Goal: Register for event/course

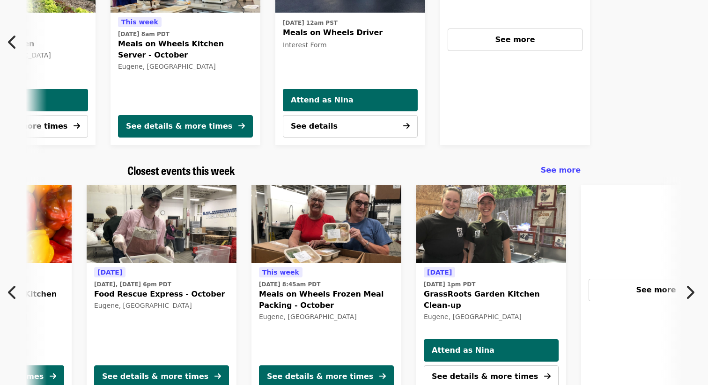
scroll to position [0, 174]
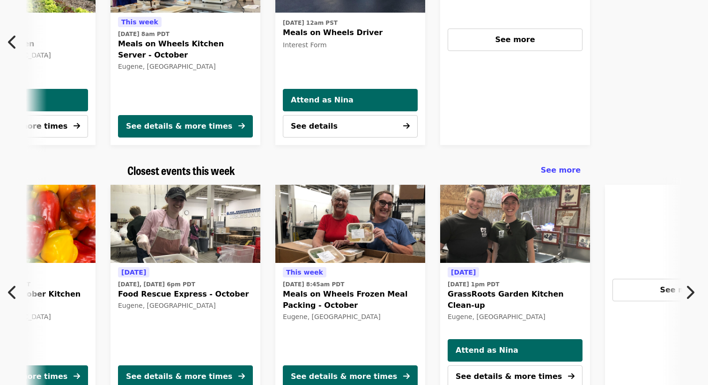
click at [670, 284] on div "[DATE] [DATE], [DATE] 1pm PDT Day Kitchen - October Kitchen Prep Eugene, [GEOGR…" at bounding box center [354, 290] width 708 height 226
click at [661, 285] on div "[DATE] [DATE], [DATE] 1pm PDT Day Kitchen - October Kitchen Prep Eugene, [GEOGR…" at bounding box center [354, 290] width 708 height 226
click at [661, 290] on div "[DATE] [DATE], [DATE] 1pm PDT Day Kitchen - October Kitchen Prep Eugene, [GEOGR…" at bounding box center [354, 290] width 708 height 226
click at [677, 292] on button "Next item" at bounding box center [692, 292] width 31 height 26
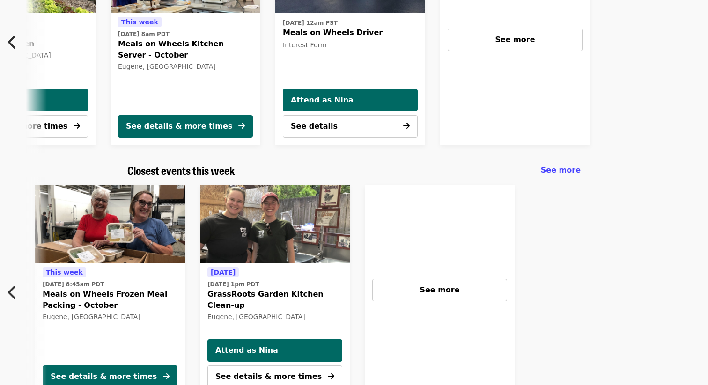
scroll to position [0, 419]
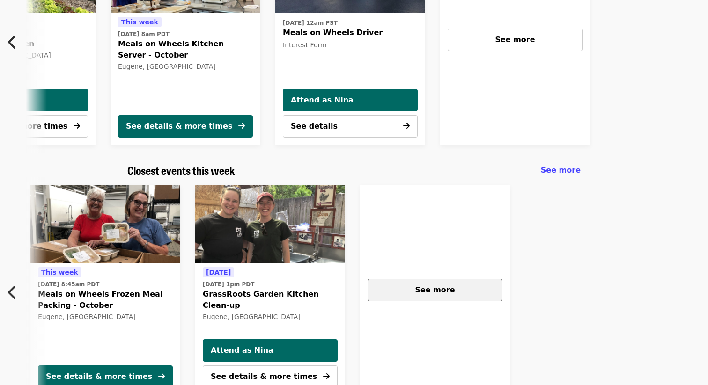
click at [452, 294] on div "See more" at bounding box center [434, 290] width 119 height 11
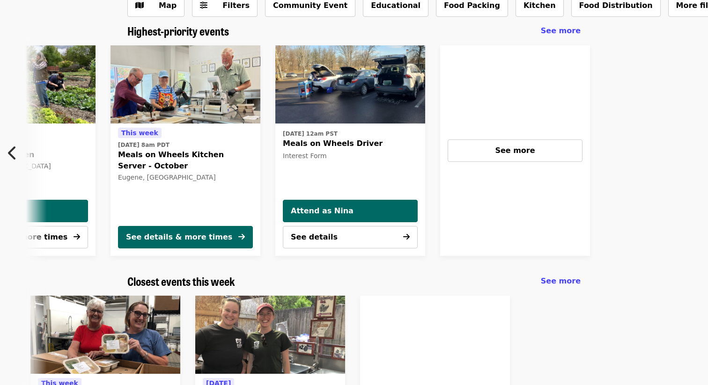
scroll to position [55, 0]
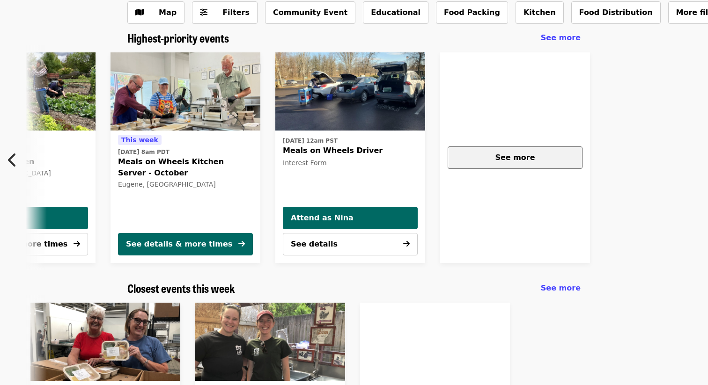
click at [520, 162] on span "See more" at bounding box center [515, 157] width 40 height 9
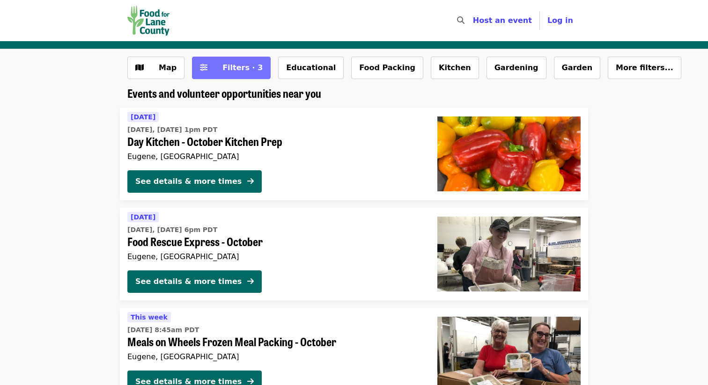
click at [225, 70] on span "Filters · 3" at bounding box center [242, 67] width 40 height 9
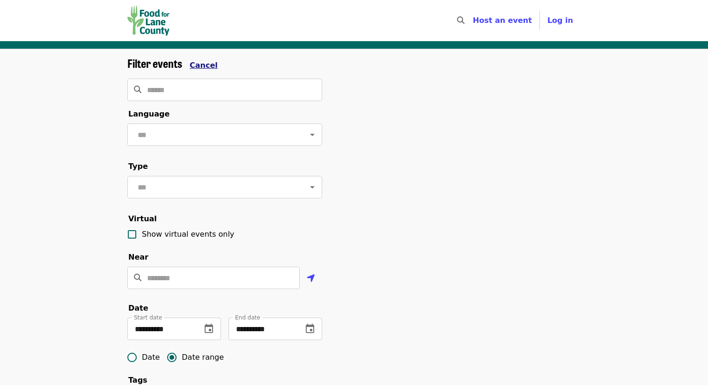
click at [199, 68] on span "Cancel" at bounding box center [204, 65] width 28 height 9
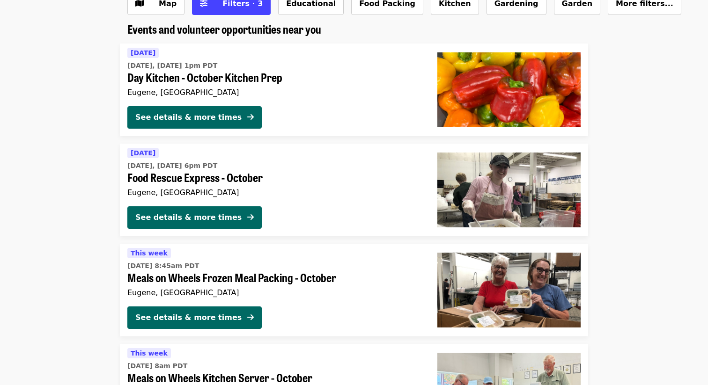
scroll to position [73, 0]
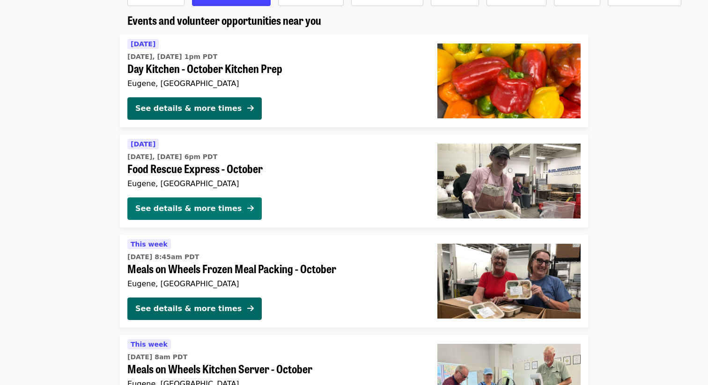
click at [213, 204] on div "See details & more times" at bounding box center [188, 208] width 106 height 11
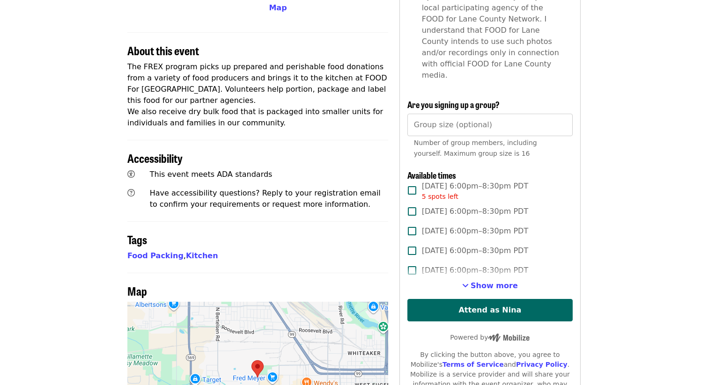
scroll to position [315, 0]
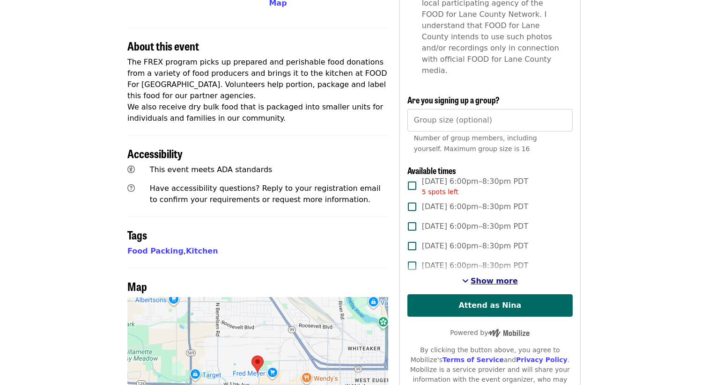
click at [481, 277] on span "Show more" at bounding box center [493, 281] width 47 height 9
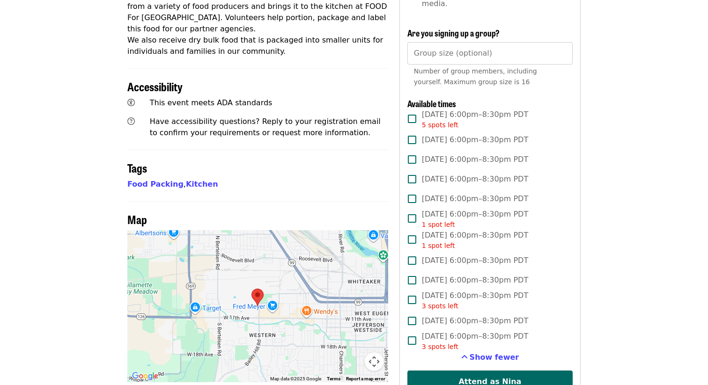
scroll to position [385, 0]
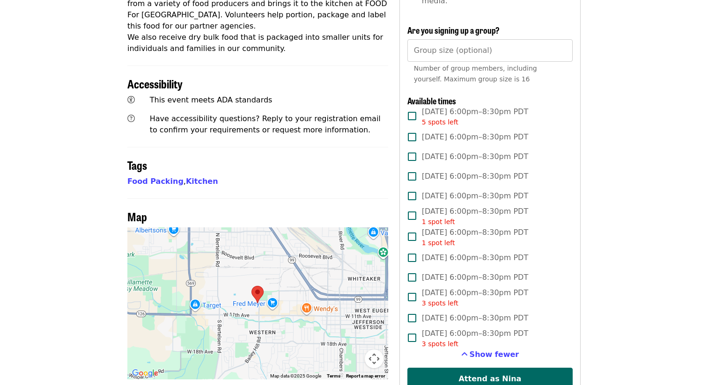
click at [440, 131] on span "Tue, Oct 7, 6:00pm–8:30pm PDT" at bounding box center [475, 136] width 106 height 11
click at [445, 171] on span "Mon, Oct 13, 6:00pm–8:30pm PDT" at bounding box center [475, 176] width 106 height 11
click at [423, 272] on span "Mon, Oct 27, 6:00pm–8:30pm PDT" at bounding box center [475, 277] width 106 height 11
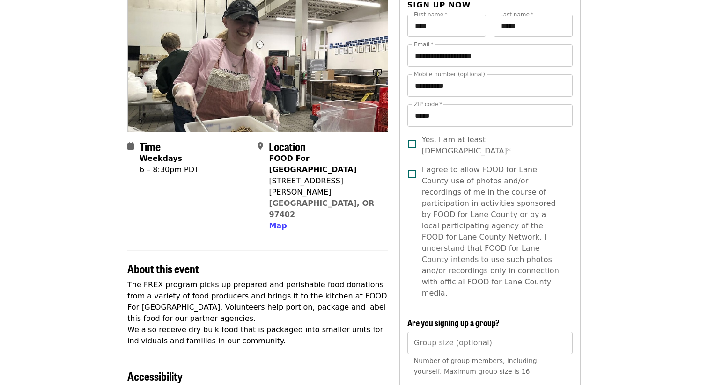
scroll to position [93, 0]
click at [423, 136] on label "Yes, I am at least 14 yrs. old*" at bounding box center [483, 145] width 163 height 22
click at [423, 174] on span "I agree to allow FOOD for Lane County use of photos and/or recordings of me in …" at bounding box center [493, 231] width 143 height 135
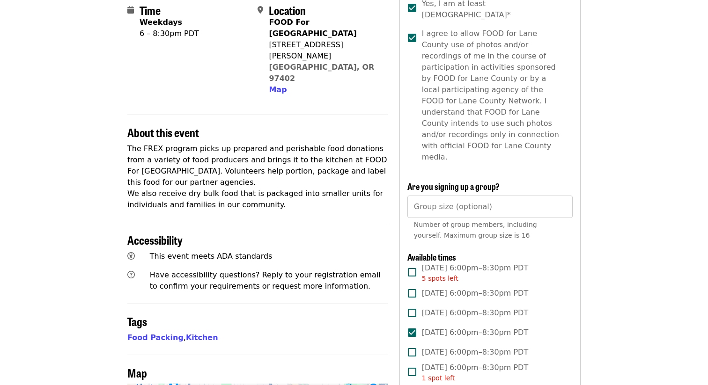
scroll to position [233, 0]
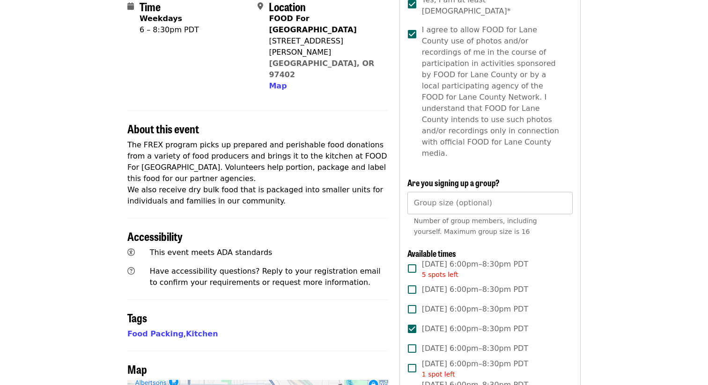
click at [427, 192] on input "Group size (optional)" at bounding box center [489, 203] width 165 height 22
click at [412, 135] on div "Yes, I am at least 14 yrs. old* I agree to allow FOOD for Lane County use of ph…" at bounding box center [489, 80] width 165 height 172
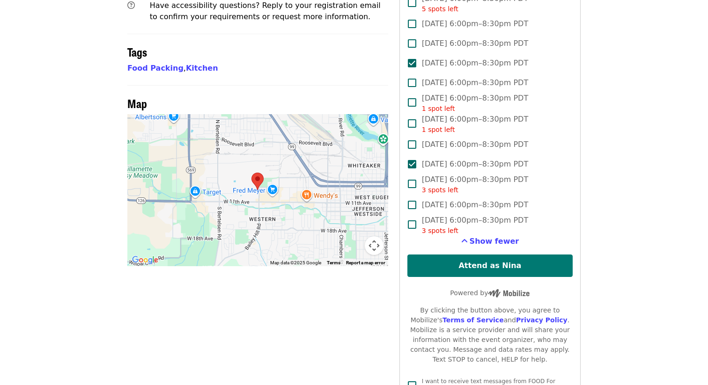
scroll to position [496, 0]
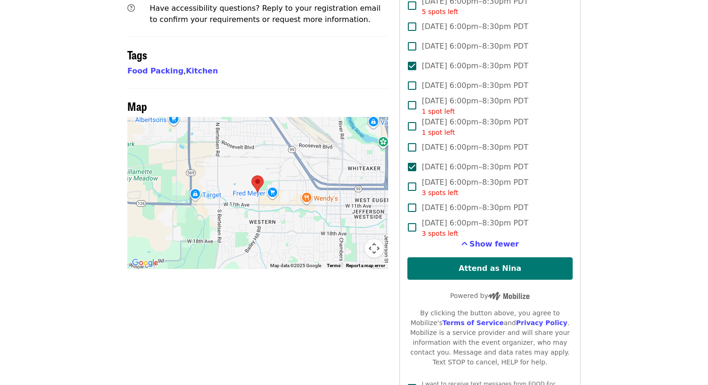
click at [429, 257] on button "Attend as Nina" at bounding box center [489, 268] width 165 height 22
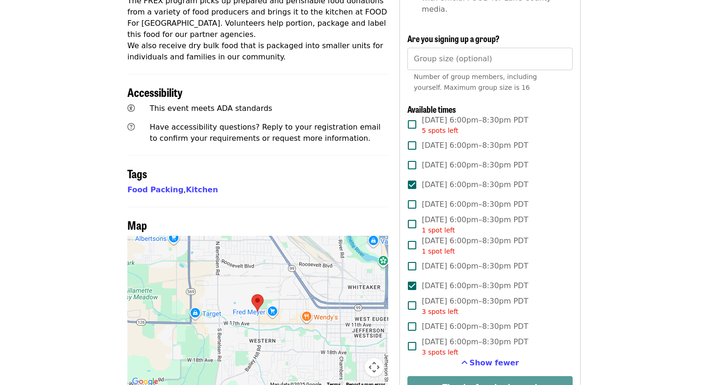
scroll to position [357, 0]
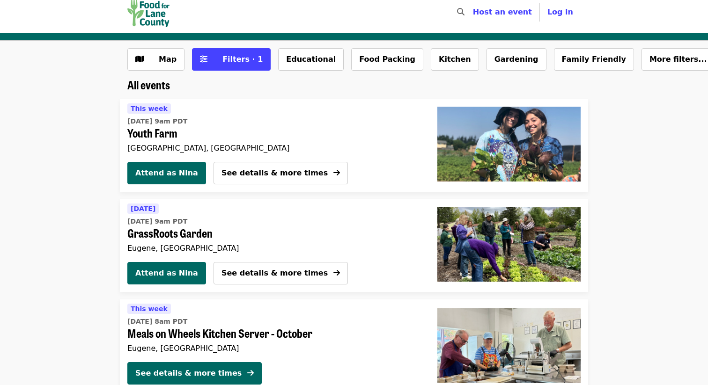
scroll to position [10, 0]
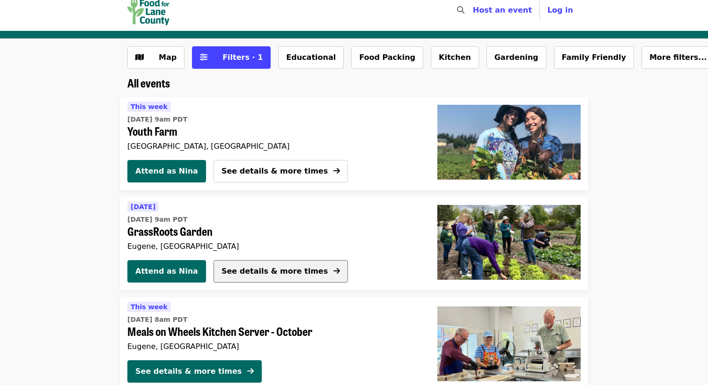
click at [303, 266] on button "See details & more times" at bounding box center [280, 271] width 134 height 22
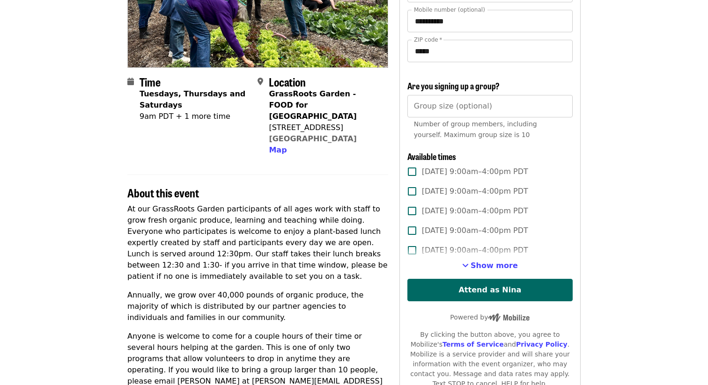
scroll to position [160, 0]
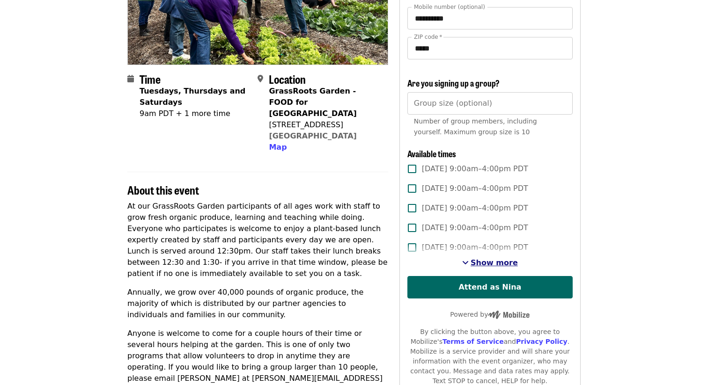
click at [493, 260] on span "Show more" at bounding box center [493, 262] width 47 height 9
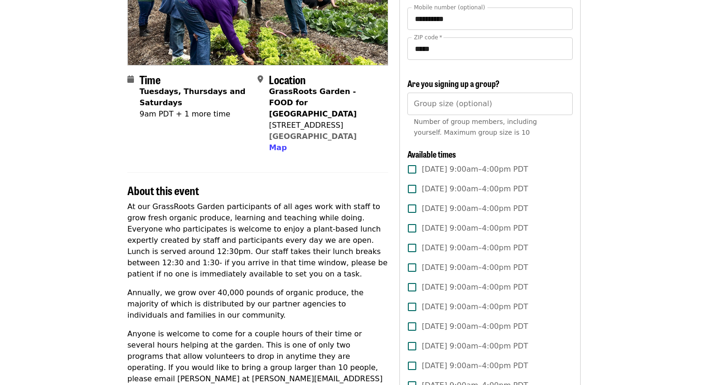
scroll to position [0, 0]
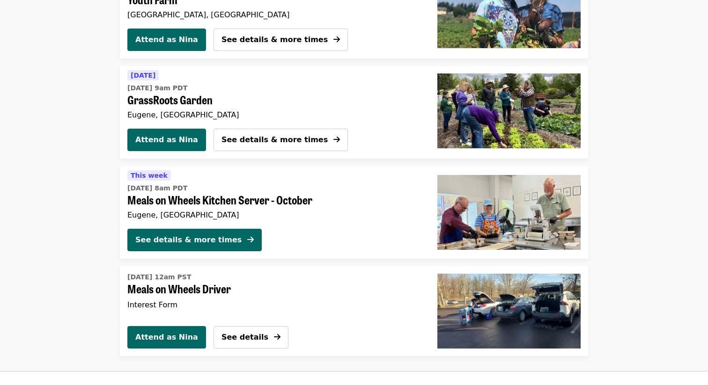
scroll to position [154, 0]
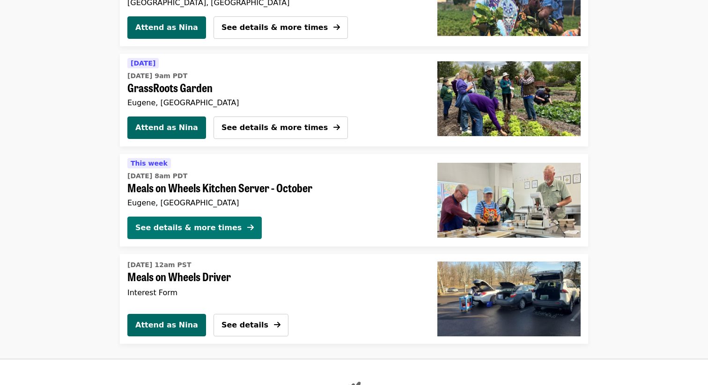
click at [163, 228] on div "See details & more times" at bounding box center [188, 227] width 106 height 11
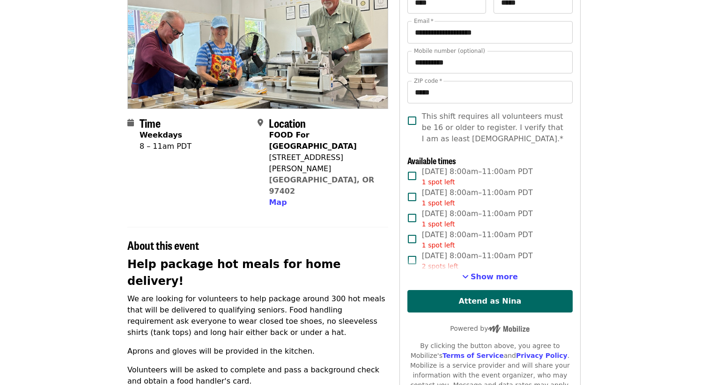
scroll to position [181, 0]
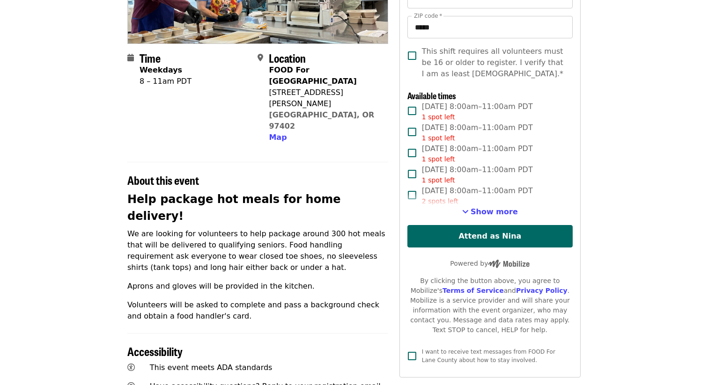
click at [469, 204] on div "2 spots left" at bounding box center [477, 202] width 111 height 10
click at [473, 211] on button "Show more" at bounding box center [490, 211] width 56 height 11
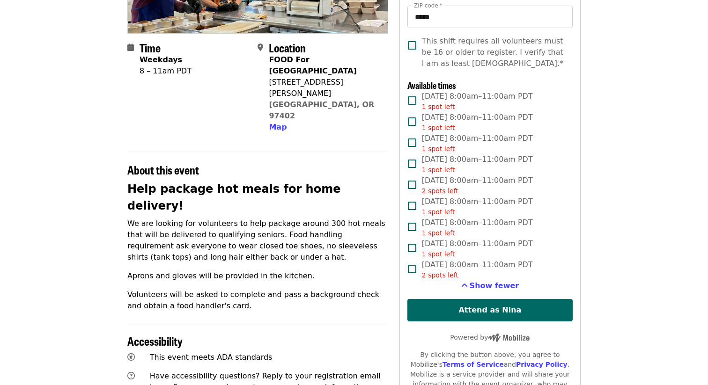
scroll to position [193, 0]
